Goal: Check status: Check status

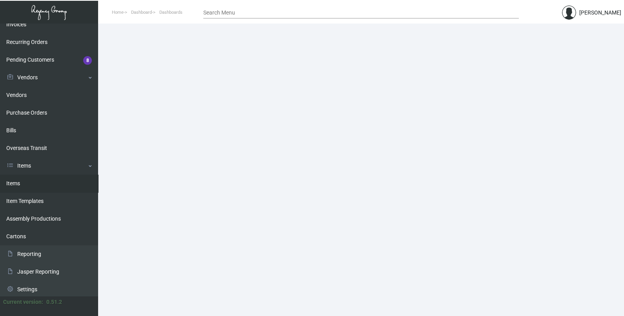
scroll to position [115, 0]
click at [21, 185] on link "Items" at bounding box center [49, 182] width 98 height 18
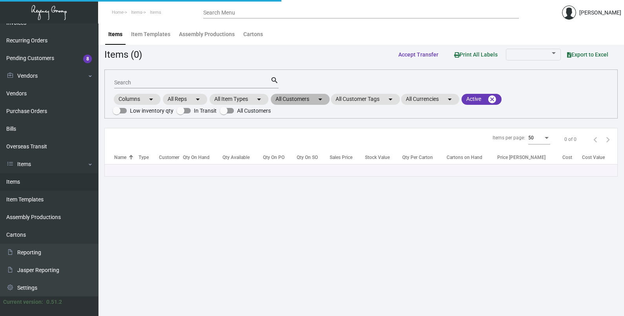
click at [307, 98] on mat-chip "All Customers arrow_drop_down" at bounding box center [300, 99] width 59 height 11
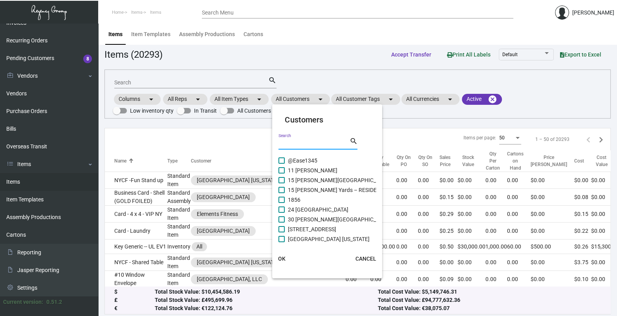
click at [311, 141] on input "Search" at bounding box center [313, 144] width 71 height 6
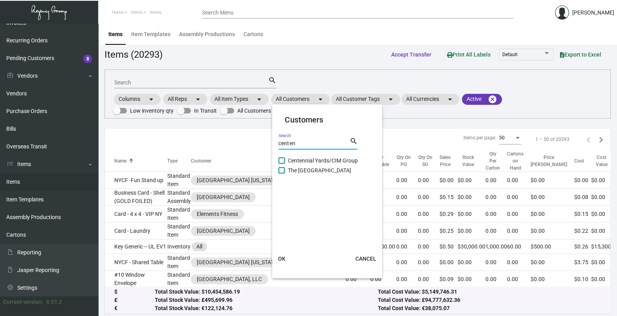
type input "centen"
click at [332, 171] on span "The [GEOGRAPHIC_DATA]" at bounding box center [319, 170] width 63 height 9
click at [282, 174] on input "The [GEOGRAPHIC_DATA]" at bounding box center [281, 174] width 0 height 0
checkbox input "true"
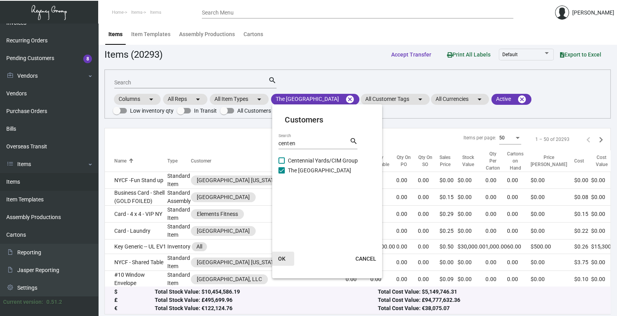
click at [285, 259] on span "OK" at bounding box center [281, 259] width 7 height 6
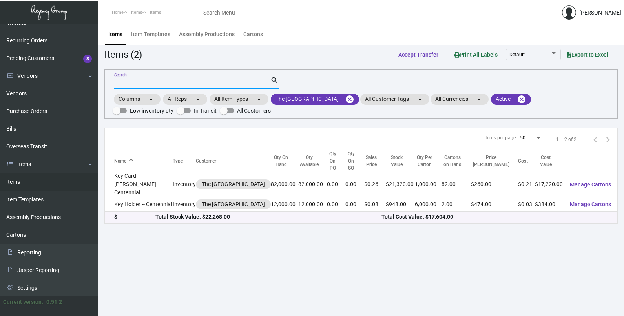
click at [152, 80] on input "Search" at bounding box center [192, 83] width 156 height 6
type input "k"
click at [243, 244] on main "Items Item Templates Assembly Productions Cartons Items (2) Accept Transfer Pri…" at bounding box center [361, 170] width 526 height 293
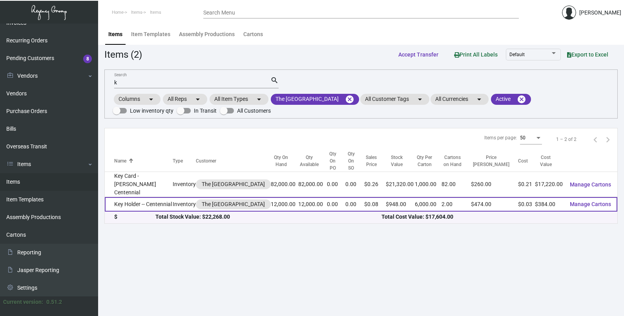
click at [157, 197] on td "Key Holder -- Centennial" at bounding box center [139, 204] width 68 height 15
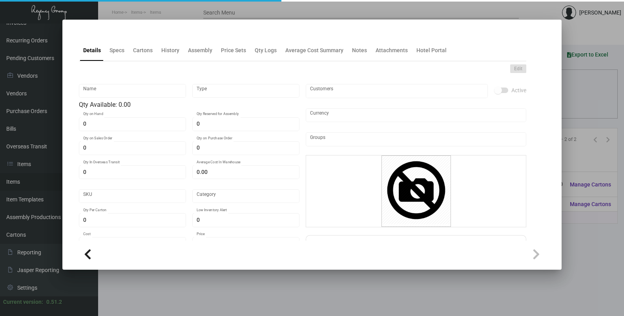
type input "Key Holder -- Centennial"
type input "Inventory"
type input "12,000"
type input "$ 0.032"
type input "Overseas"
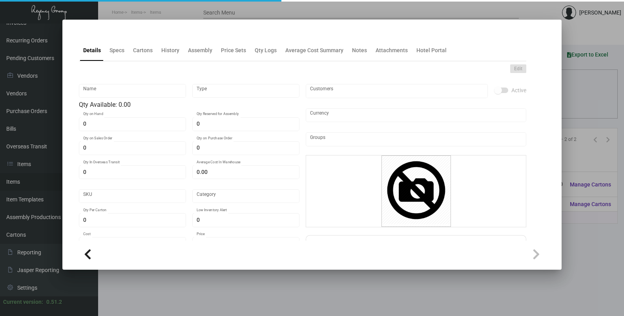
type input "6,000"
type input "$ 0.032"
type input "$ 0.079"
checkbox input "true"
type input "United States Dollar $"
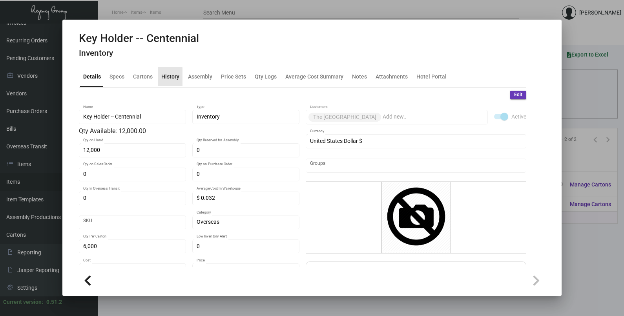
click at [170, 79] on div "History" at bounding box center [170, 76] width 18 height 8
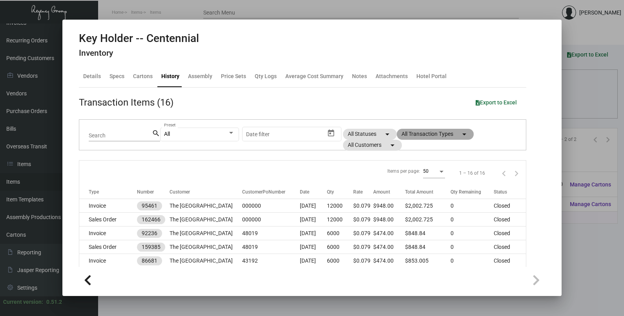
click at [414, 137] on mat-chip "All Transaction Types arrow_drop_down" at bounding box center [435, 134] width 77 height 11
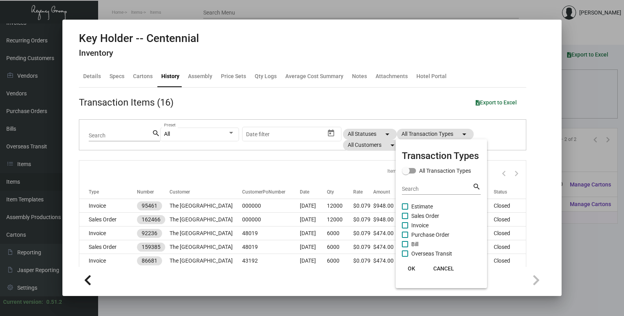
click at [426, 232] on span "Purchase Order" at bounding box center [431, 234] width 38 height 9
click at [405, 238] on input "Purchase Order" at bounding box center [405, 238] width 0 height 0
click at [426, 232] on span "Purchase Order" at bounding box center [431, 234] width 38 height 9
click at [405, 238] on input "Purchase Order" at bounding box center [405, 238] width 0 height 0
click at [410, 236] on label "Purchase Order" at bounding box center [426, 234] width 48 height 9
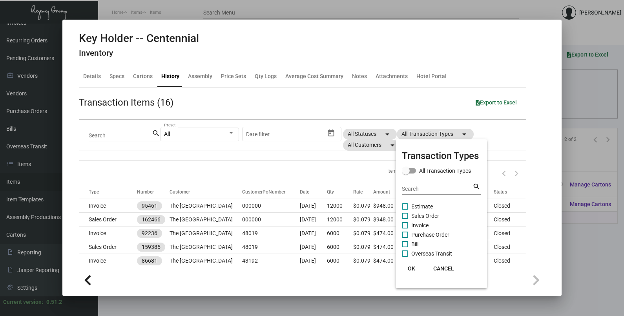
click at [405, 238] on input "Purchase Order" at bounding box center [405, 238] width 0 height 0
checkbox input "true"
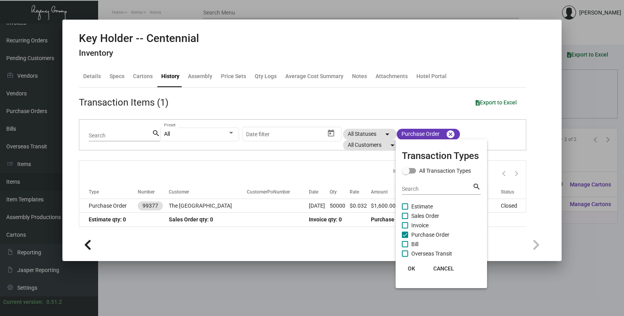
click at [412, 269] on span "OK" at bounding box center [411, 268] width 7 height 6
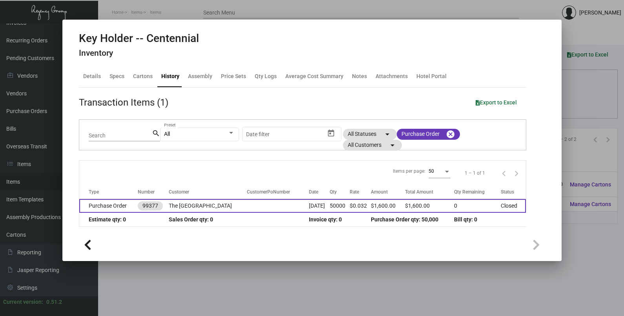
click at [273, 205] on td at bounding box center [278, 206] width 62 height 14
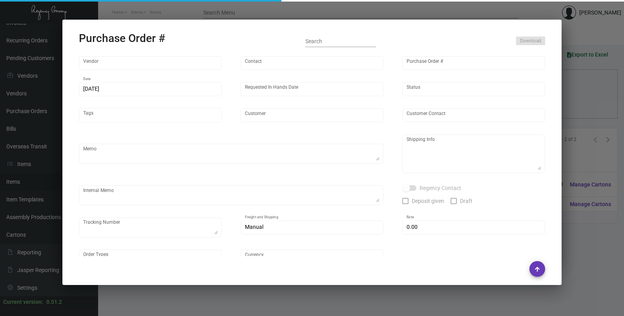
type input "Shanghai East Industrial Co., Ltd,"
type input "[PERSON_NAME]"
type input "99377"
type input "[DATE]"
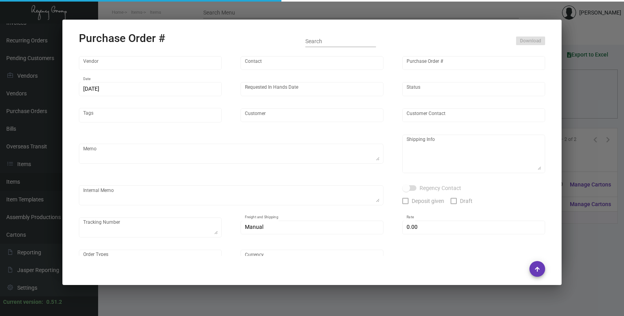
type input "The [GEOGRAPHIC_DATA]"
type textarea "Regency Group NJ - [PERSON_NAME] [STREET_ADDRESS]"
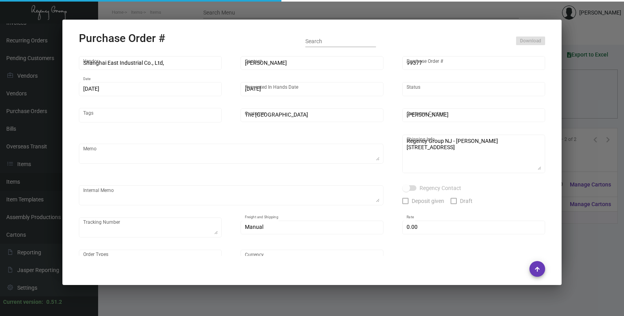
checkbox input "true"
type input "$ 0.00"
type input "United States Dollar $"
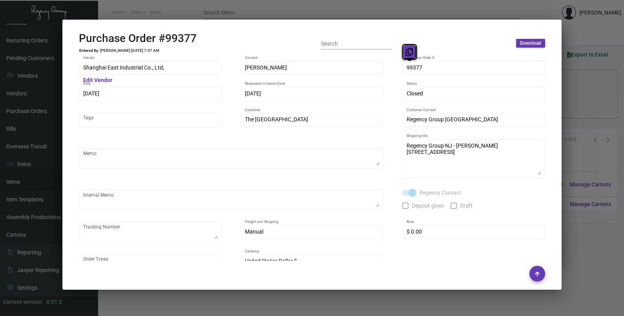
drag, startPoint x: 414, startPoint y: 68, endPoint x: 403, endPoint y: 46, distance: 24.6
click at [409, 53] on icon at bounding box center [409, 52] width 7 height 8
drag, startPoint x: 99, startPoint y: 92, endPoint x: 98, endPoint y: 75, distance: 17.0
click at [98, 75] on icon at bounding box center [96, 78] width 7 height 8
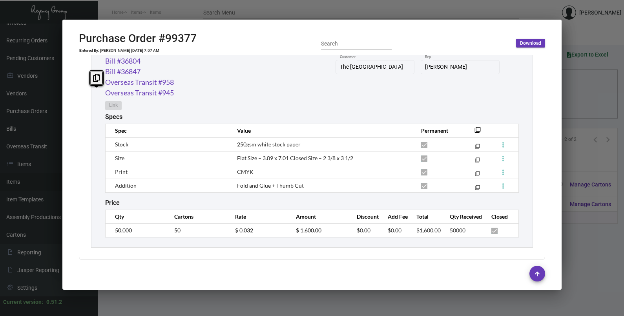
scroll to position [454, 0]
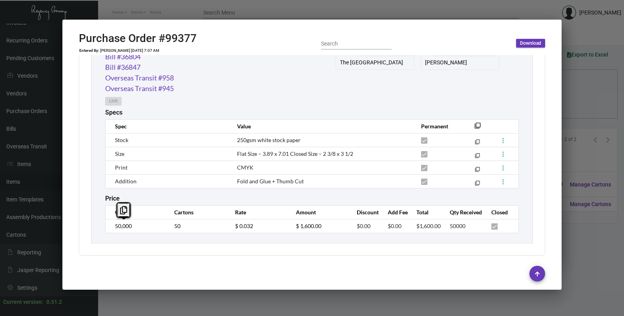
click at [90, 225] on div "Subtotal $1,600.00 Discount $0.00 Additional Fees $0.00 Shipping $0.00 Total $1…" at bounding box center [312, 66] width 467 height 378
click at [230, 227] on td "$ 0.032" at bounding box center [257, 226] width 61 height 14
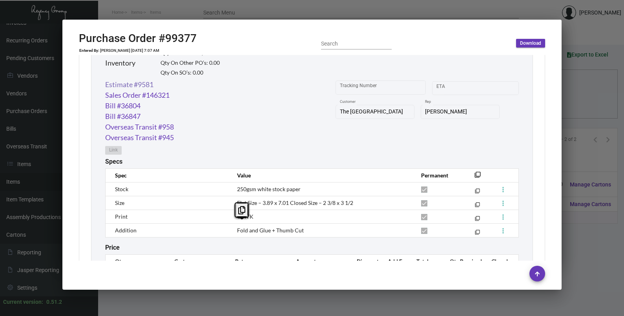
click at [146, 84] on link "Estimate #9581" at bounding box center [129, 84] width 48 height 11
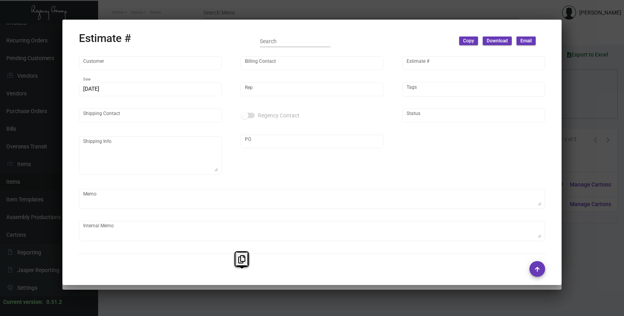
type input "The [GEOGRAPHIC_DATA]"
type input "[PERSON_NAME]"
type input "9581"
type input "[DATE]"
type input "[PERSON_NAME]"
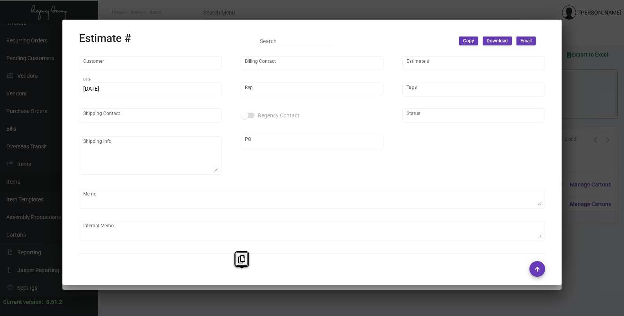
type input "[PERSON_NAME]"
type input "United States Dollar $"
type input "$ 0.00"
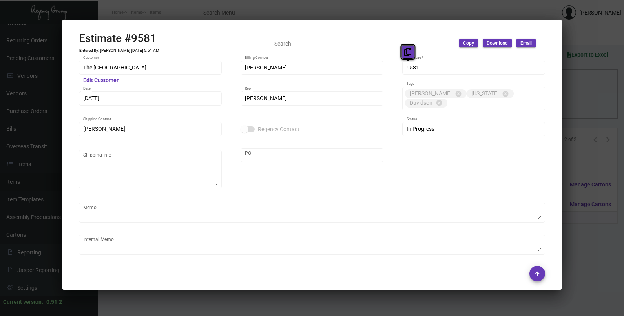
drag, startPoint x: 409, startPoint y: 68, endPoint x: 406, endPoint y: 59, distance: 9.8
click at [406, 59] on button at bounding box center [408, 52] width 13 height 14
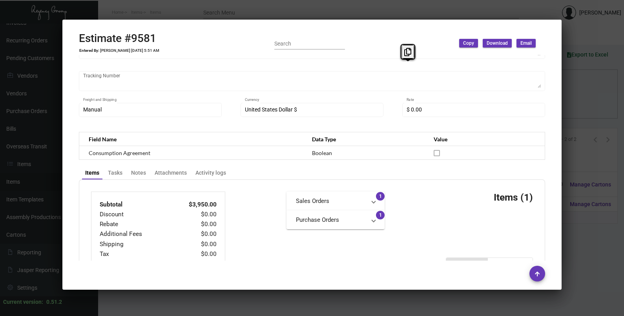
scroll to position [475, 0]
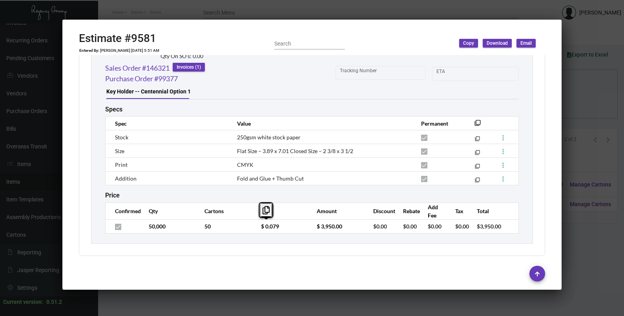
click at [234, 232] on tr "50,000 50 $ 0.079 $ 3,950.00 $0.00 $0.00 $0.00 $0.00 $3,950.00" at bounding box center [313, 227] width 414 height 14
copy tr "Flat Size – 3.89 x 7.01 Closed Size – 2 3/8 x 3 1/2"
drag, startPoint x: 354, startPoint y: 151, endPoint x: 223, endPoint y: 156, distance: 131.7
click at [223, 156] on tr "Size Flat Size – 3.89 x 7.01 Closed Size – 2 3/8 x 3 1/2 filter_none" at bounding box center [313, 151] width 414 height 14
